Goal: Information Seeking & Learning: Learn about a topic

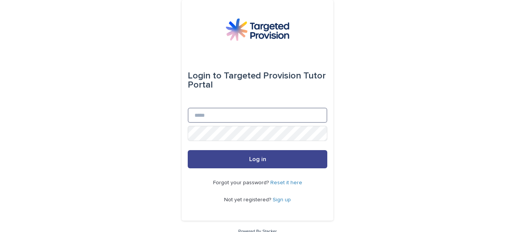
type input "**********"
click at [307, 159] on button "Log in" at bounding box center [257, 159] width 139 height 18
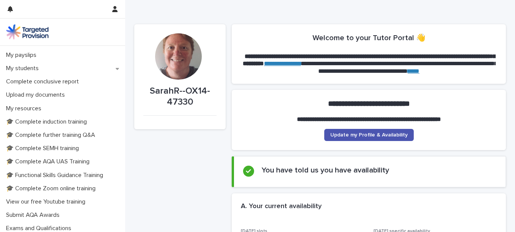
scroll to position [135, 0]
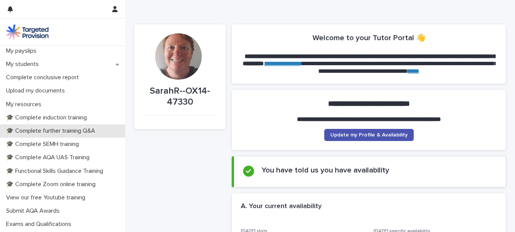
click at [77, 128] on p "🎓 Complete further training Q&A" at bounding box center [52, 130] width 98 height 7
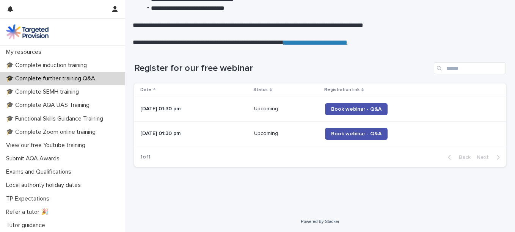
scroll to position [200, 0]
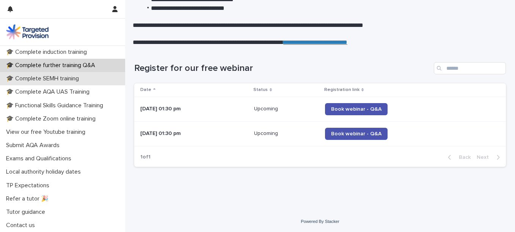
click at [72, 78] on p "🎓 Complete SEMH training" at bounding box center [44, 78] width 82 height 7
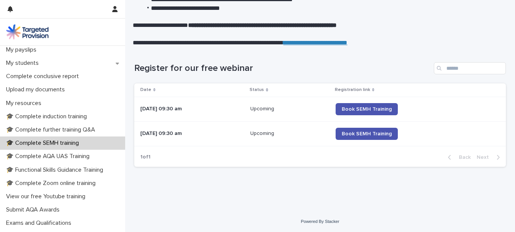
scroll to position [137, 0]
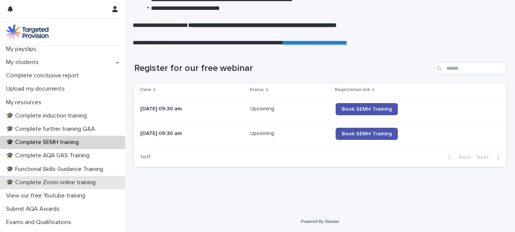
click at [87, 185] on p "🎓 Complete Zoom online training" at bounding box center [52, 182] width 99 height 7
